Goal: Task Accomplishment & Management: Complete application form

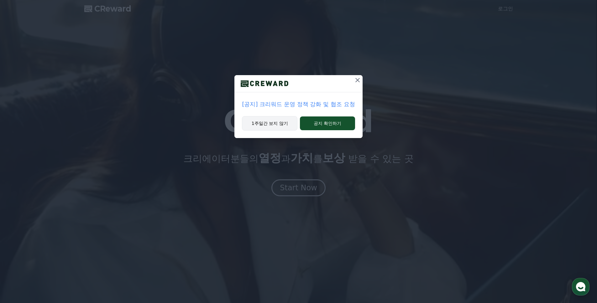
click at [280, 120] on button "1주일간 보지 않기" at bounding box center [269, 123] width 55 height 14
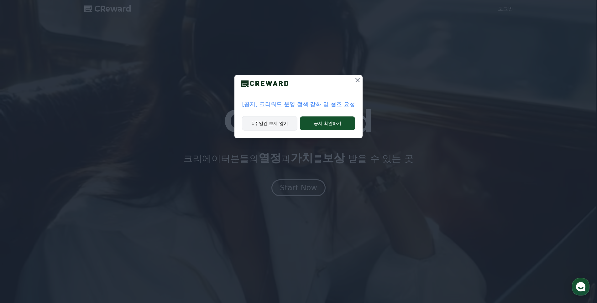
click at [280, 120] on div "[공지] 크리워드 운영 정책 강화 및 협조 요청 1주일간 보지 않기 공지 확인하기" at bounding box center [298, 106] width 128 height 63
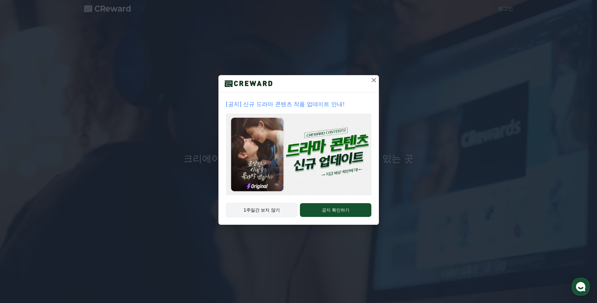
click at [280, 120] on img at bounding box center [298, 155] width 145 height 82
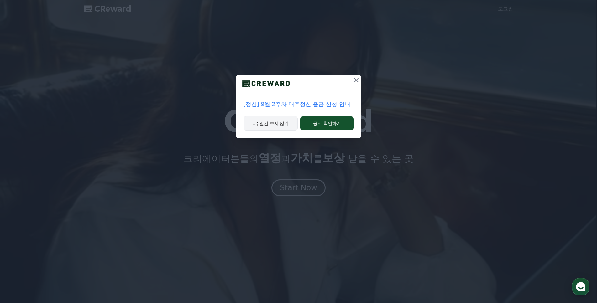
click at [277, 122] on button "1주일간 보지 않기" at bounding box center [270, 123] width 55 height 14
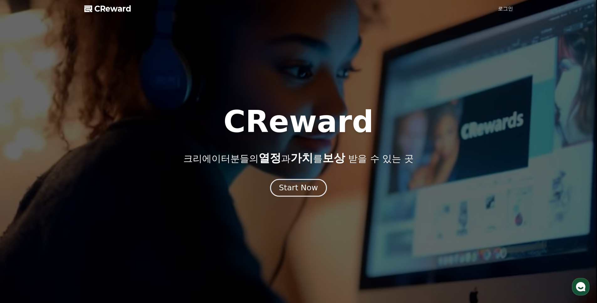
click at [287, 188] on div "Start Now" at bounding box center [298, 188] width 39 height 11
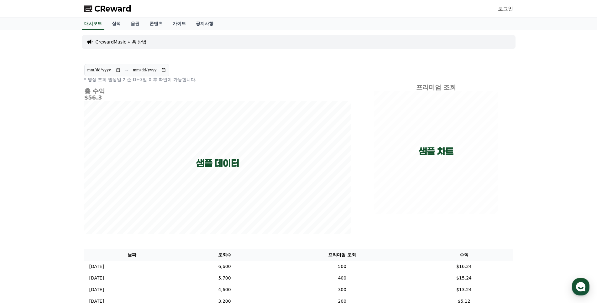
click at [512, 8] on link "로그인" at bounding box center [505, 9] width 15 height 8
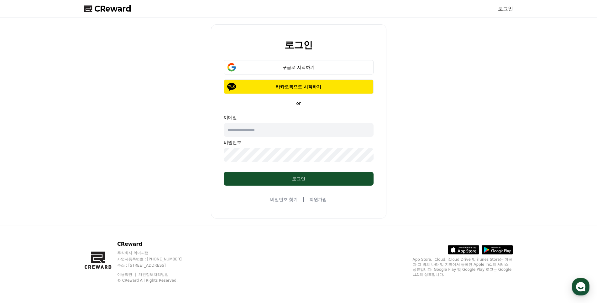
click at [304, 133] on input "text" at bounding box center [299, 130] width 150 height 14
click at [301, 68] on div "구글로 시작하기" at bounding box center [299, 67] width 132 height 6
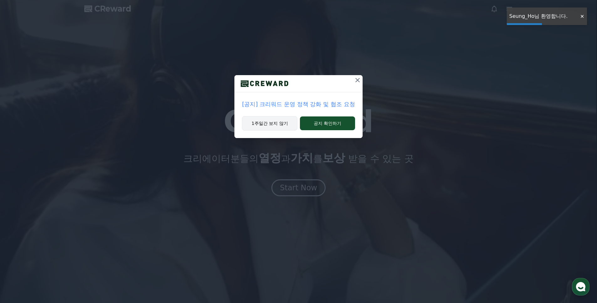
click at [266, 119] on button "1주일간 보지 않기" at bounding box center [269, 123] width 55 height 14
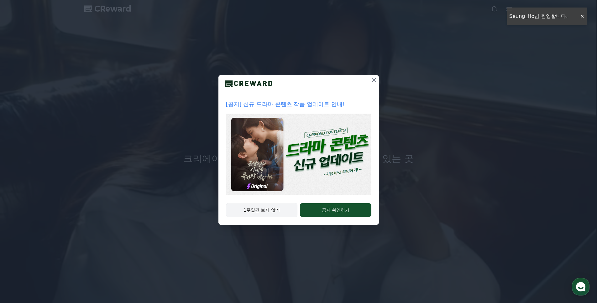
click at [275, 205] on button "1주일간 보지 않기" at bounding box center [262, 210] width 72 height 14
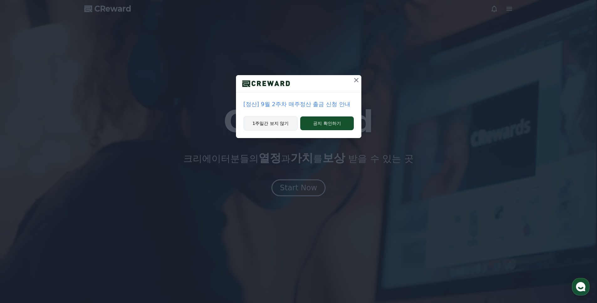
click at [280, 120] on button "1주일간 보지 않기" at bounding box center [270, 123] width 55 height 14
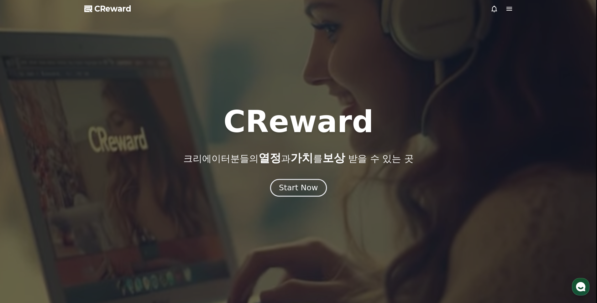
click at [297, 185] on div "Start Now" at bounding box center [298, 188] width 39 height 11
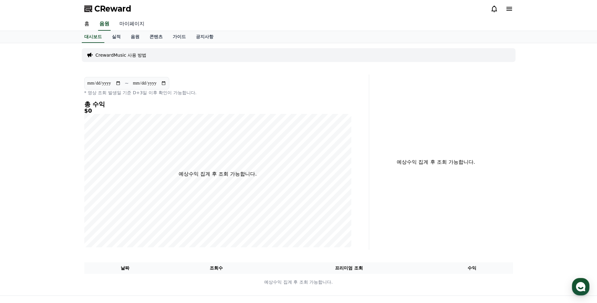
click at [123, 25] on link "마이페이지" at bounding box center [131, 24] width 35 height 13
select select "**********"
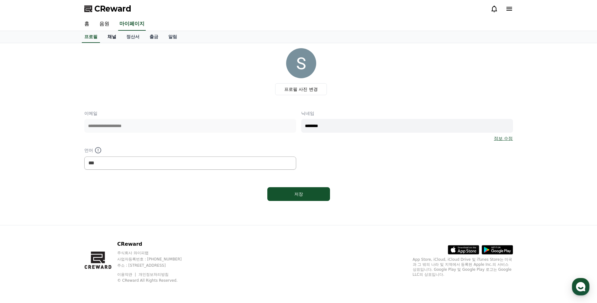
click at [110, 33] on link "채널" at bounding box center [111, 37] width 19 height 12
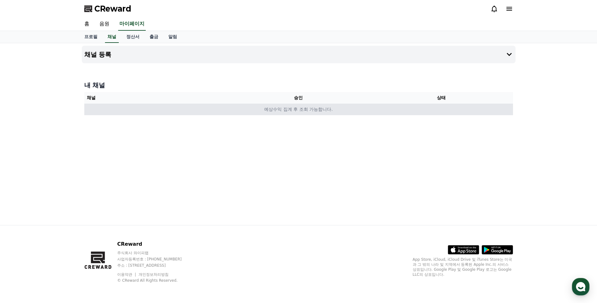
click at [291, 111] on td "예상수익 집계 후 조회 가능합니다." at bounding box center [298, 110] width 429 height 12
drag, startPoint x: 319, startPoint y: 110, endPoint x: 213, endPoint y: 108, distance: 106.5
click at [213, 108] on td "예상수익 집계 후 조회 가능합니다." at bounding box center [298, 110] width 429 height 12
click at [214, 109] on td "예상수익 집계 후 조회 가능합니다." at bounding box center [298, 110] width 429 height 12
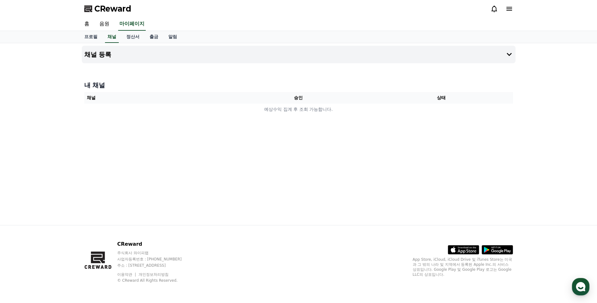
click at [216, 141] on div "채널 등록 내 채널 채널 승인 상태 예상수익 집계 후 조회 가능합니다." at bounding box center [298, 134] width 439 height 182
click at [100, 14] on div "CReward" at bounding box center [298, 9] width 439 height 18
click at [103, 20] on link "음원" at bounding box center [104, 24] width 20 height 13
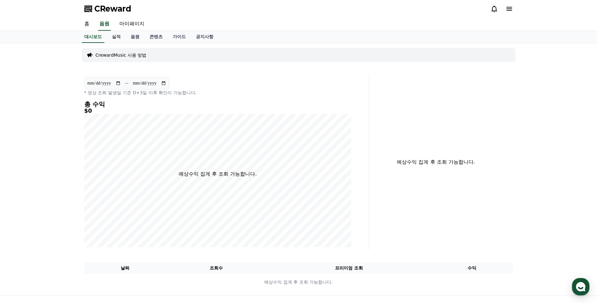
click at [91, 27] on link "홈" at bounding box center [86, 24] width 15 height 13
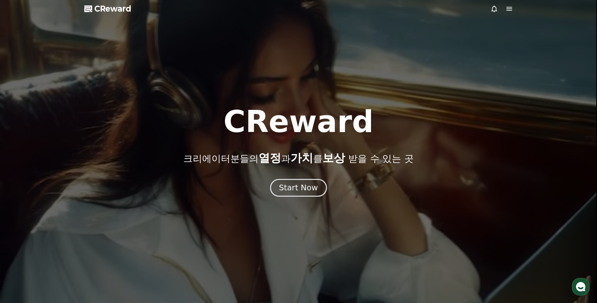
click at [307, 188] on div "Start Now" at bounding box center [298, 188] width 39 height 11
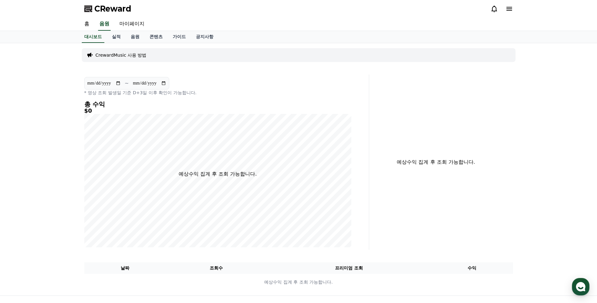
click at [508, 4] on div at bounding box center [501, 9] width 23 height 10
click at [508, 7] on icon at bounding box center [509, 9] width 6 height 4
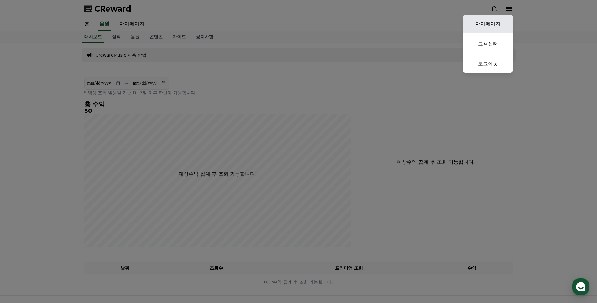
click at [495, 22] on link "마이페이지" at bounding box center [488, 24] width 50 height 18
select select "**********"
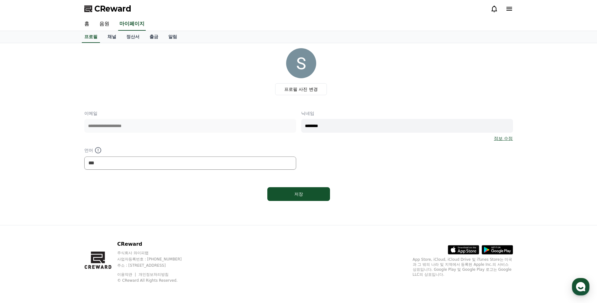
drag, startPoint x: 273, startPoint y: 173, endPoint x: 271, endPoint y: 169, distance: 4.3
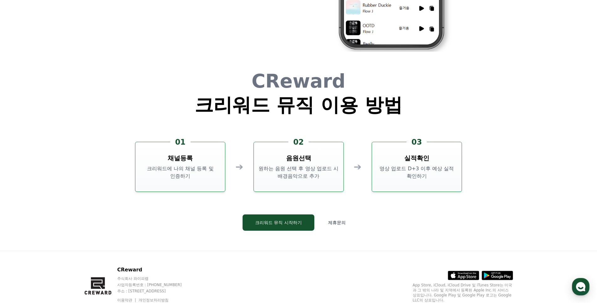
scroll to position [1697, 0]
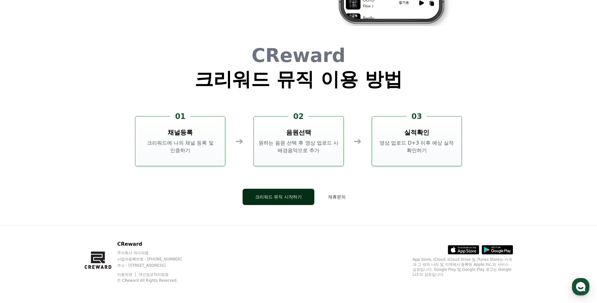
click at [291, 201] on button "크리워드 뮤직 시작하기" at bounding box center [278, 197] width 72 height 16
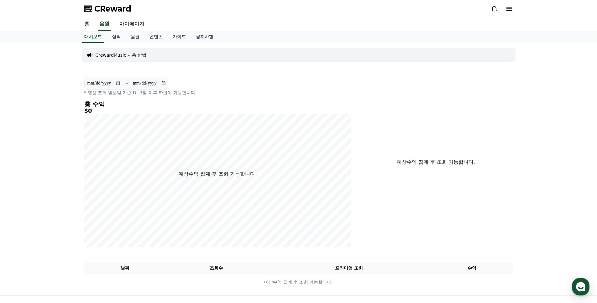
click at [127, 54] on p "CrewardMusic 사용 방법" at bounding box center [121, 55] width 51 height 6
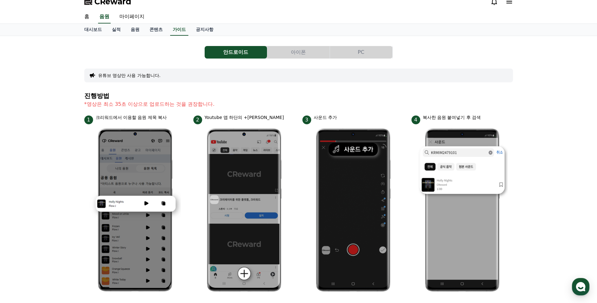
scroll to position [8, 0]
click at [352, 58] on button "PC" at bounding box center [361, 52] width 62 height 13
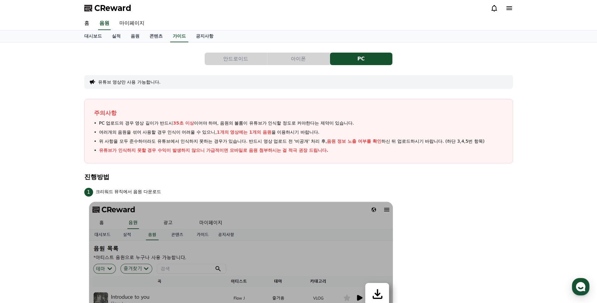
scroll to position [12, 0]
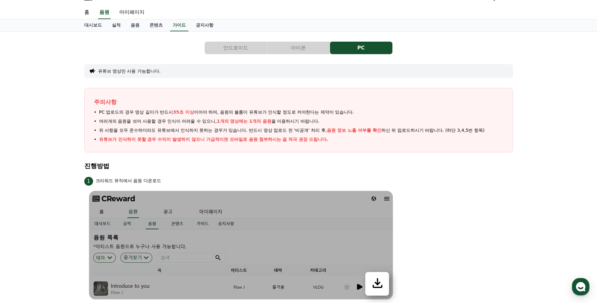
drag, startPoint x: 74, startPoint y: 108, endPoint x: 353, endPoint y: 158, distance: 283.4
drag, startPoint x: 353, startPoint y: 158, endPoint x: 74, endPoint y: 104, distance: 284.3
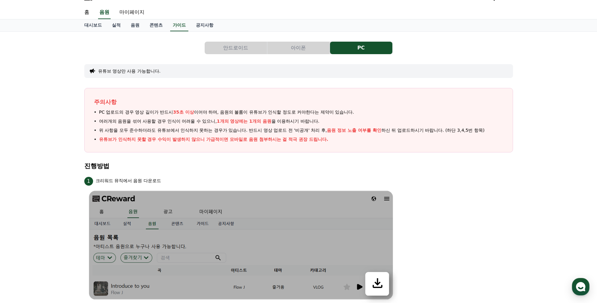
drag, startPoint x: 79, startPoint y: 98, endPoint x: 338, endPoint y: 145, distance: 263.2
drag, startPoint x: 370, startPoint y: 152, endPoint x: 61, endPoint y: 117, distance: 310.8
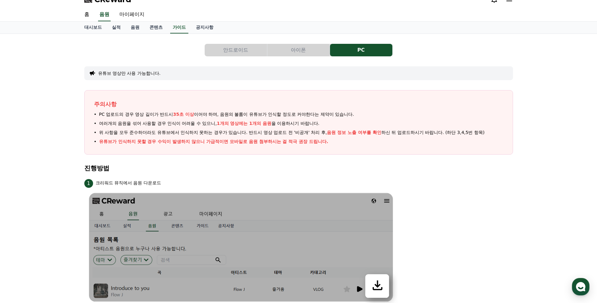
scroll to position [0, 0]
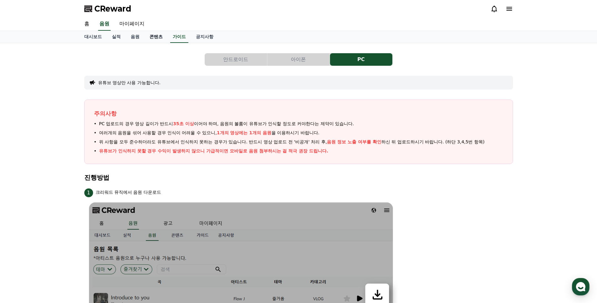
click at [149, 40] on link "콘텐츠" at bounding box center [155, 37] width 23 height 12
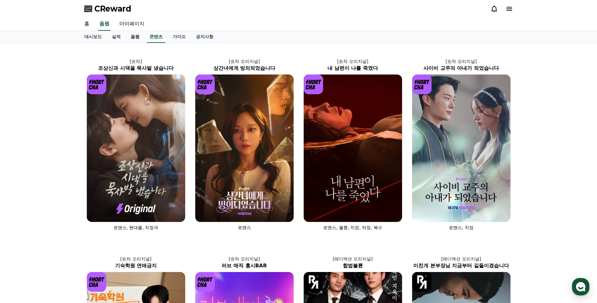
click at [129, 39] on link "음원" at bounding box center [135, 37] width 19 height 12
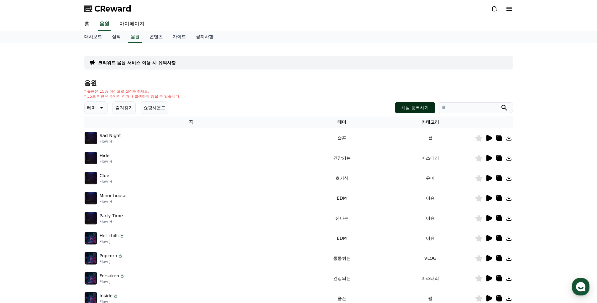
click at [406, 111] on button "채널 등록하기" at bounding box center [415, 107] width 40 height 11
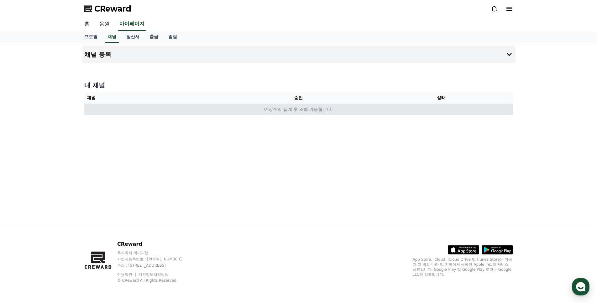
click at [299, 112] on td "예상수익 집계 후 조회 가능합니다." at bounding box center [298, 110] width 429 height 12
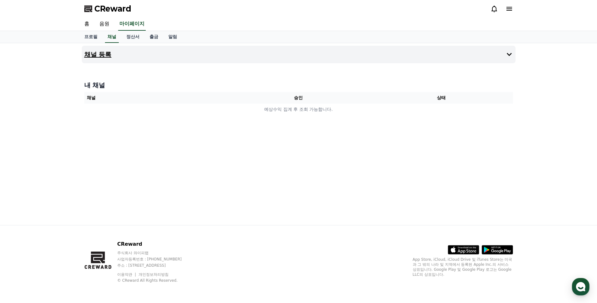
click at [508, 55] on icon at bounding box center [509, 54] width 5 height 3
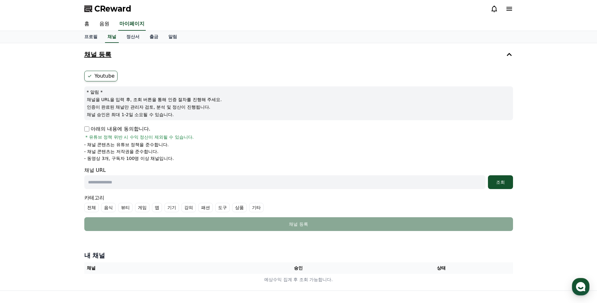
click at [110, 74] on label "Youtube" at bounding box center [100, 76] width 33 height 11
click at [156, 184] on input "text" at bounding box center [284, 182] width 401 height 14
click at [211, 177] on input "text" at bounding box center [284, 182] width 401 height 14
paste input "**********"
type input "**********"
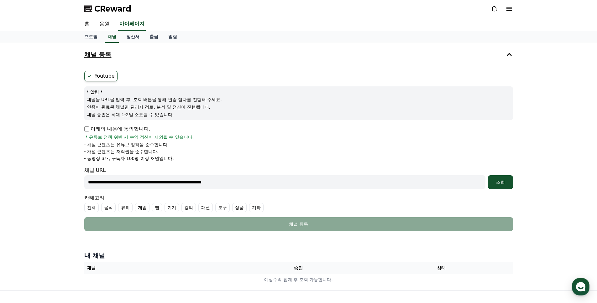
click at [215, 164] on form "**********" at bounding box center [298, 151] width 429 height 160
click at [281, 181] on input "**********" at bounding box center [284, 182] width 401 height 14
click at [239, 167] on div "채널 URL 조회" at bounding box center [298, 178] width 429 height 23
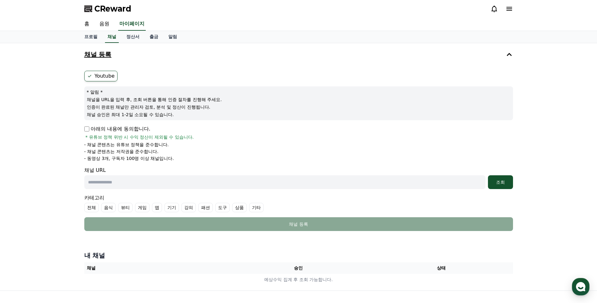
drag, startPoint x: 53, startPoint y: 132, endPoint x: 252, endPoint y: 169, distance: 202.7
click at [252, 169] on div "채널 등록 Youtube * 알림 * 채널을 URL을 입력 후, 조회 버튼을 통해 인증 절차를 진행해 주세요. 인증이 완료된 채널만 관리자 검…" at bounding box center [298, 166] width 597 height 247
drag, startPoint x: 156, startPoint y: 133, endPoint x: 31, endPoint y: 83, distance: 135.4
click at [31, 83] on div "채널 등록 Youtube * 알림 * 채널을 URL을 입력 후, 조회 버튼을 통해 인증 절차를 진행해 주세요. 인증이 완료된 채널만 관리자 검…" at bounding box center [298, 166] width 597 height 247
drag, startPoint x: 31, startPoint y: 83, endPoint x: 432, endPoint y: 40, distance: 403.5
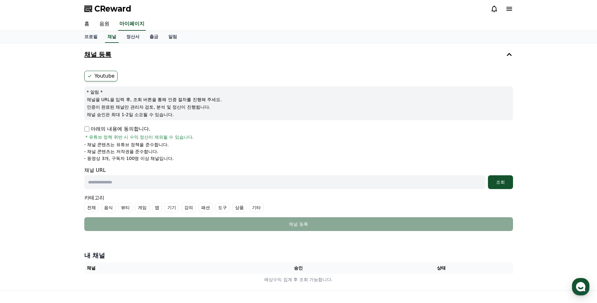
click at [31, 83] on div "채널 등록 Youtube * 알림 * 채널을 URL을 입력 후, 조회 버튼을 통해 인증 절차를 진행해 주세요. 인증이 완료된 채널만 관리자 검…" at bounding box center [298, 166] width 597 height 247
